Goal: Task Accomplishment & Management: Manage account settings

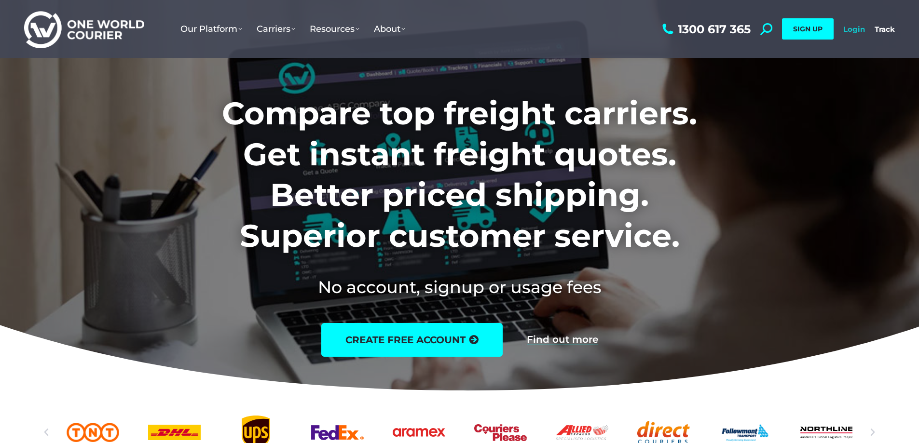
click at [854, 31] on link "Login" at bounding box center [855, 29] width 22 height 9
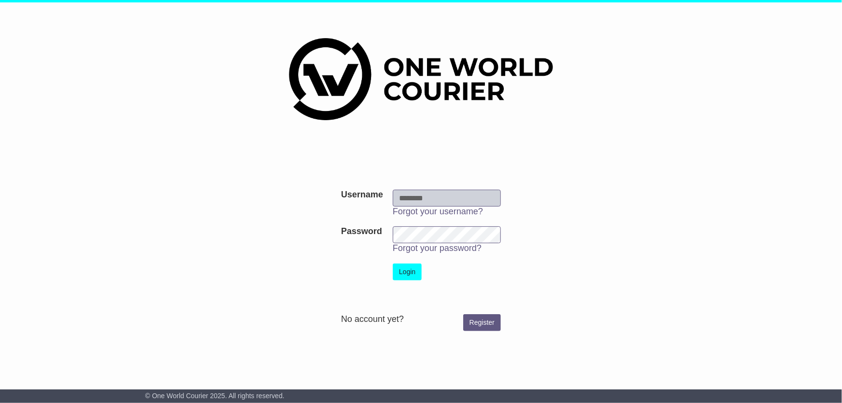
type input "**********"
click at [410, 269] on button "Login" at bounding box center [407, 271] width 29 height 17
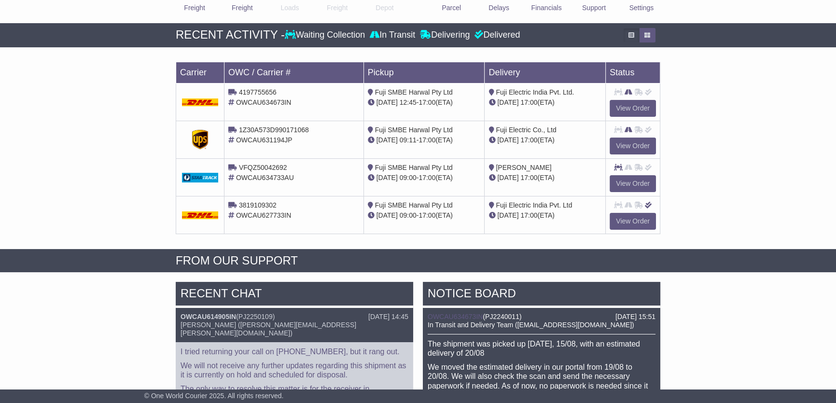
scroll to position [131, 0]
